Goal: Find specific page/section

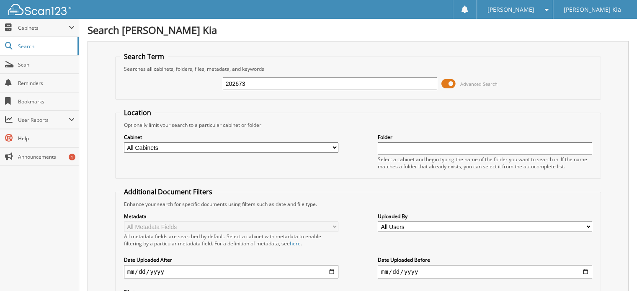
drag, startPoint x: 250, startPoint y: 82, endPoint x: 202, endPoint y: 81, distance: 48.6
click at [203, 85] on div "202673 Advanced Search" at bounding box center [358, 83] width 477 height 23
type input "202269"
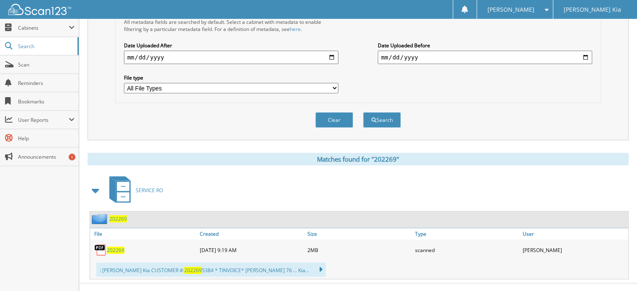
scroll to position [219, 0]
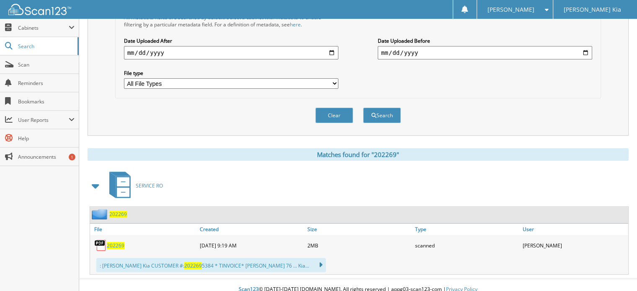
click at [111, 242] on span "202269" at bounding box center [116, 245] width 18 height 7
